Goal: Transaction & Acquisition: Subscribe to service/newsletter

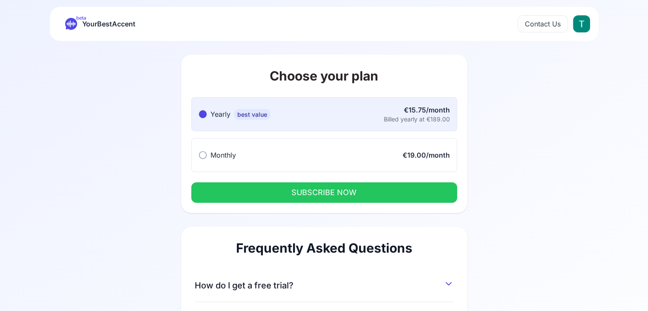
scroll to position [149, 0]
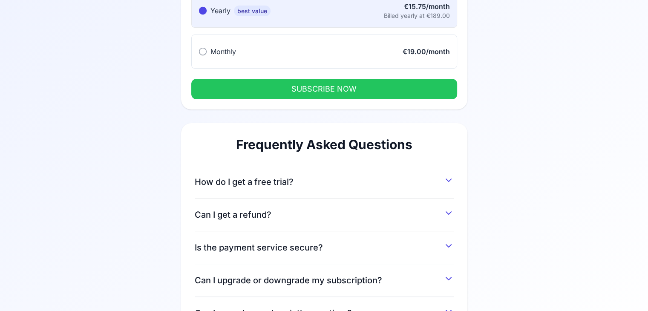
scroll to position [149, 0]
